Goal: Find specific page/section: Find specific page/section

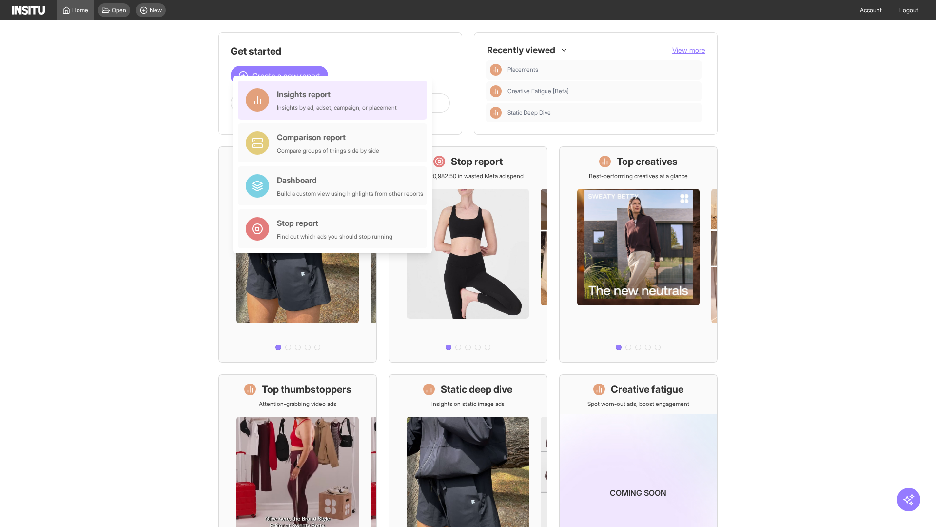
click at [335, 100] on div "Insights report Insights by ad, adset, campaign, or placement" at bounding box center [337, 99] width 120 height 23
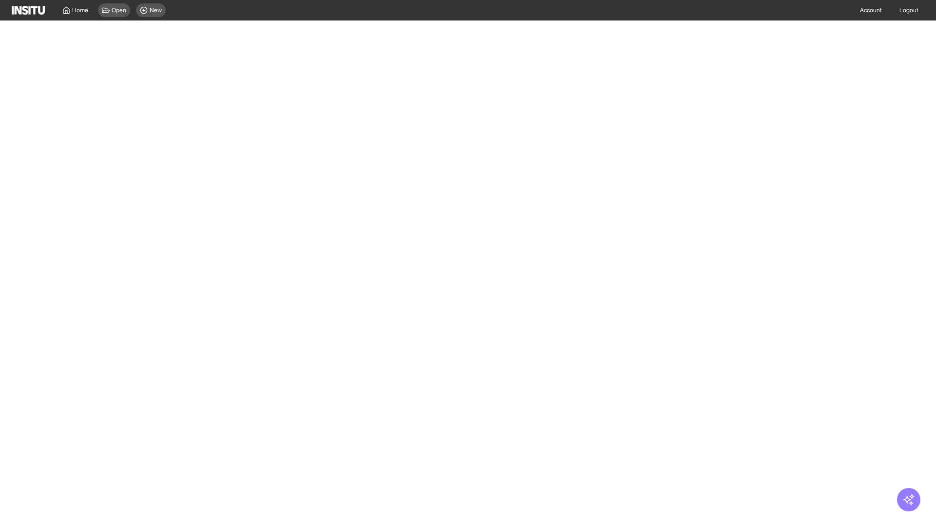
select select "**"
